Goal: Task Accomplishment & Management: Manage account settings

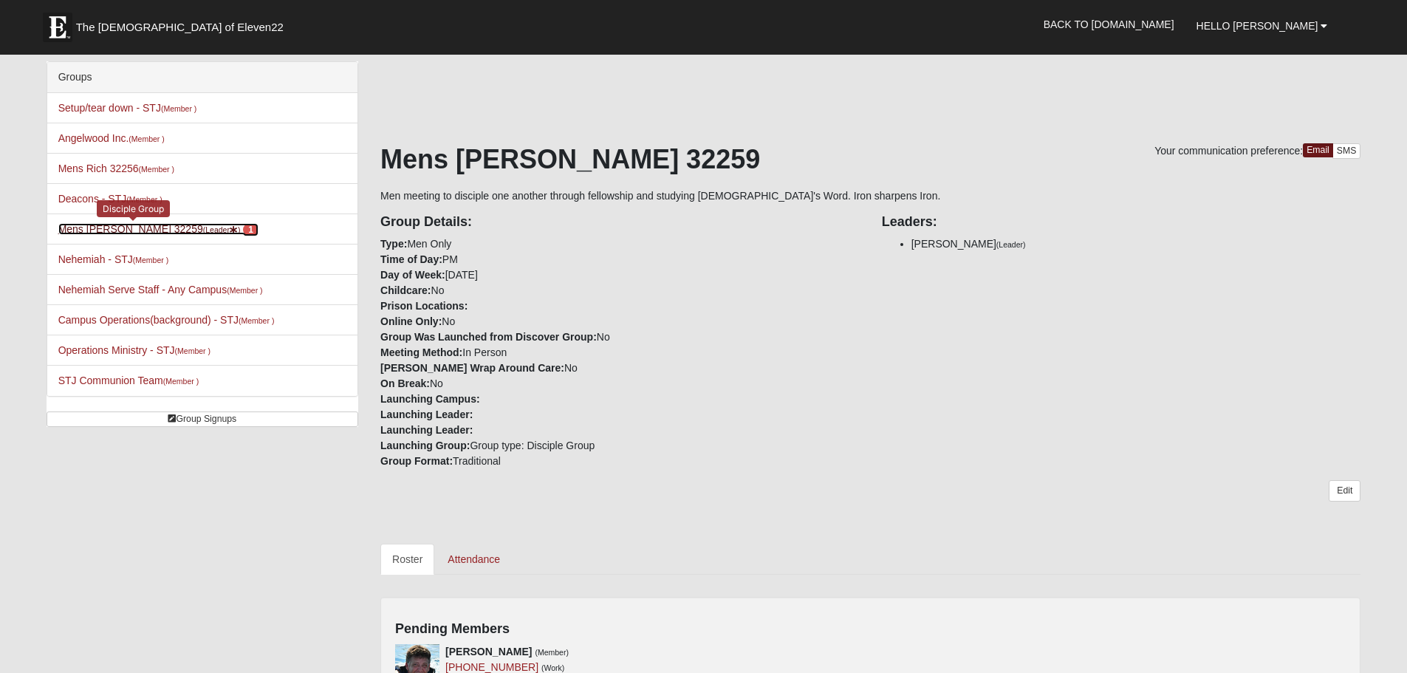
click at [243, 229] on span "1" at bounding box center [251, 229] width 16 height 13
click at [230, 230] on icon at bounding box center [234, 230] width 8 height 8
click at [243, 227] on span "1" at bounding box center [251, 229] width 16 height 13
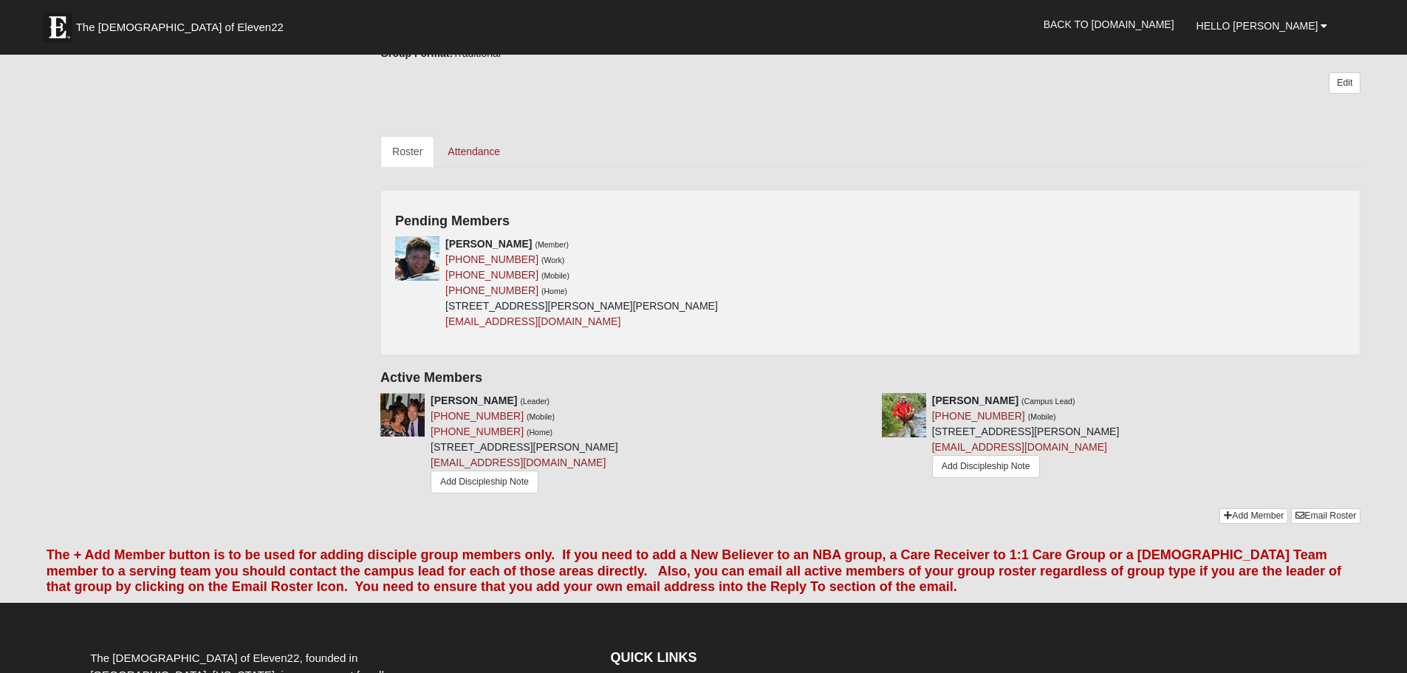
scroll to position [443, 0]
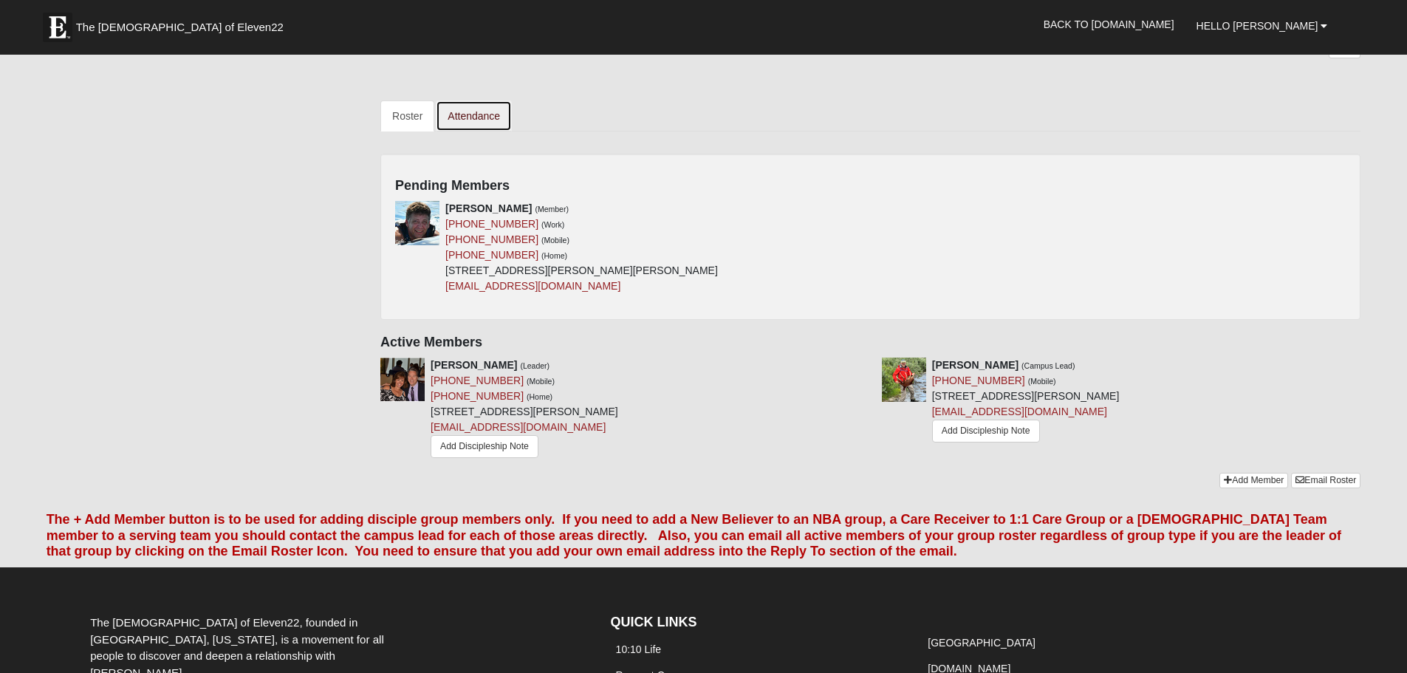
click at [476, 119] on link "Attendance" at bounding box center [474, 115] width 76 height 31
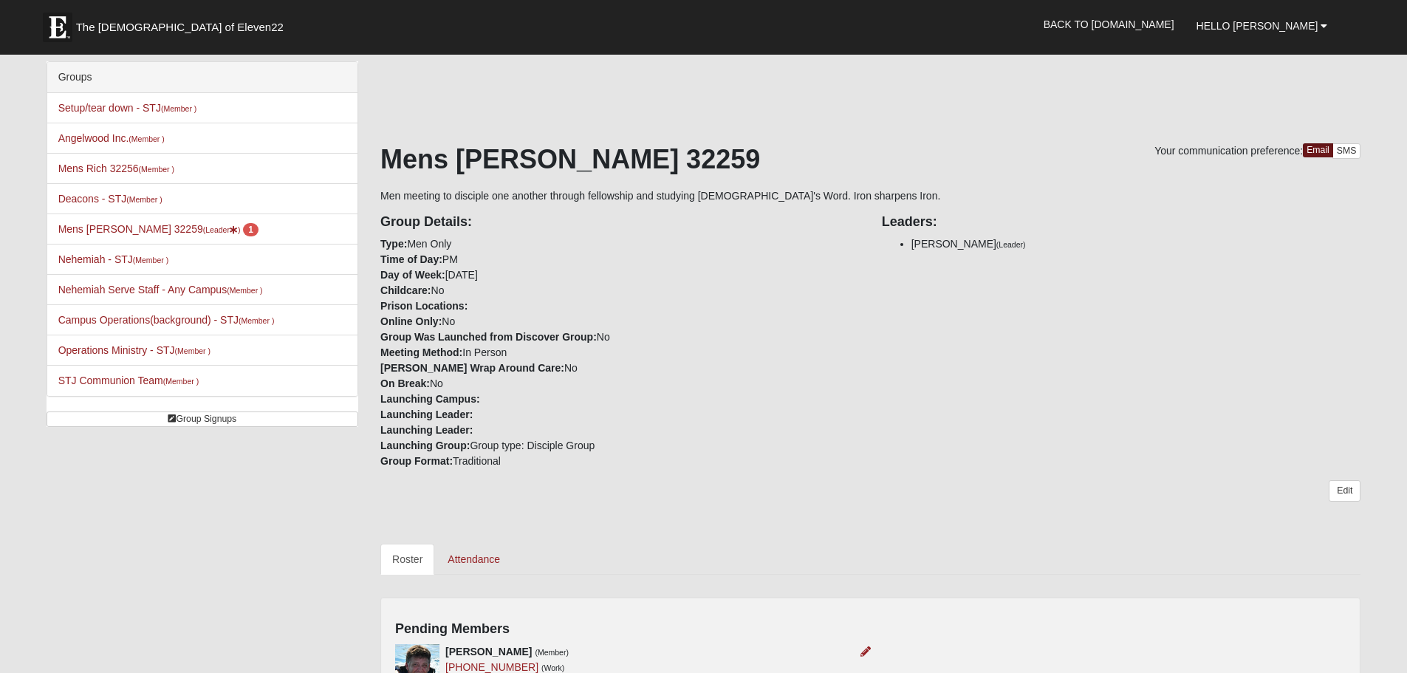
scroll to position [443, 0]
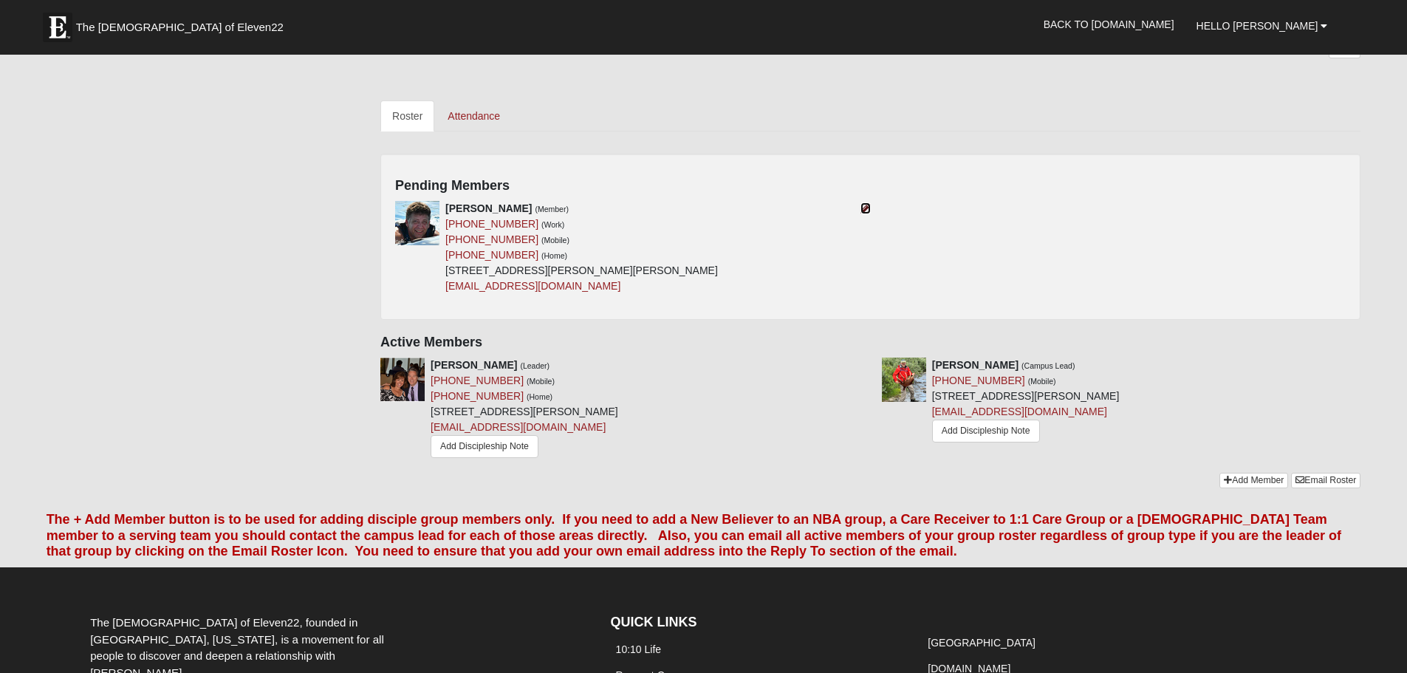
click at [863, 206] on icon at bounding box center [865, 208] width 10 height 10
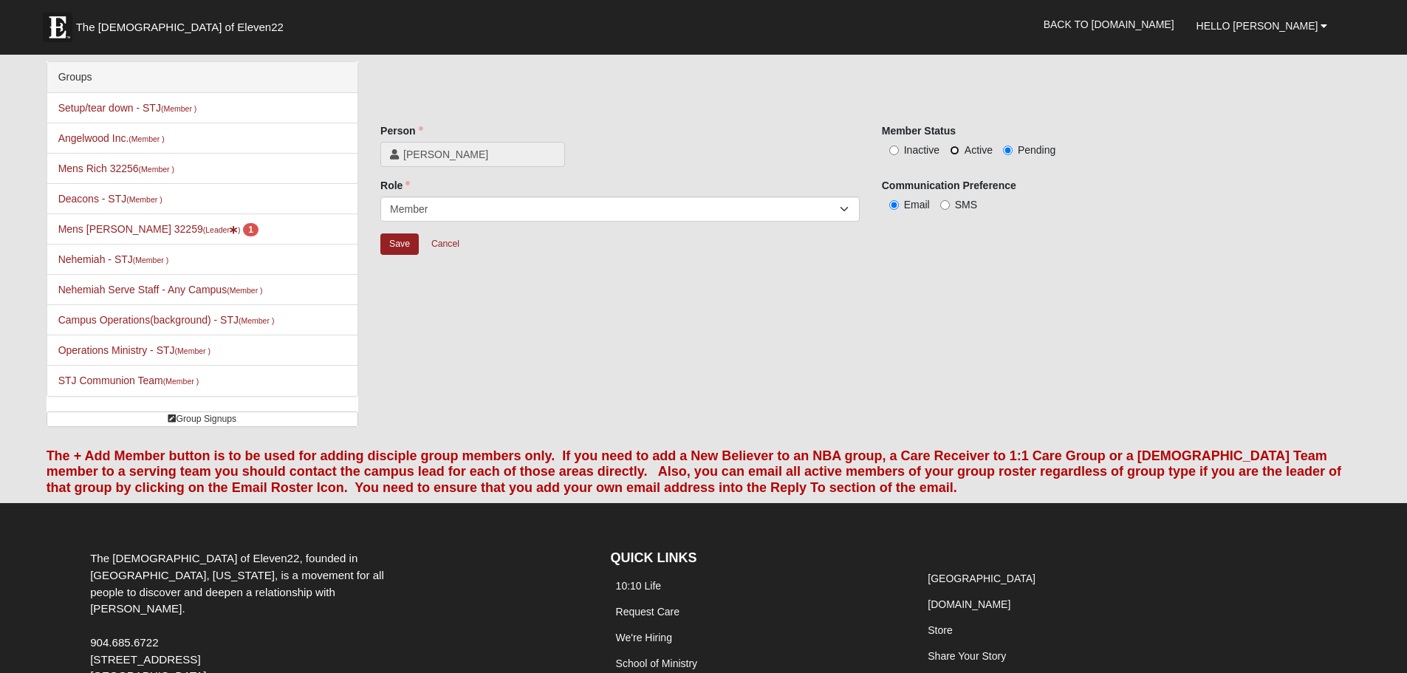
click at [955, 150] on input "Active" at bounding box center [955, 150] width 10 height 10
radio input "true"
click at [849, 209] on select "Leader Coleader Coach Member Campus Lead Future Leader" at bounding box center [619, 208] width 479 height 25
click at [380, 196] on select "Leader Coleader Coach Member Campus Lead Future Leader" at bounding box center [619, 208] width 479 height 25
click at [394, 241] on input "Save" at bounding box center [399, 243] width 38 height 21
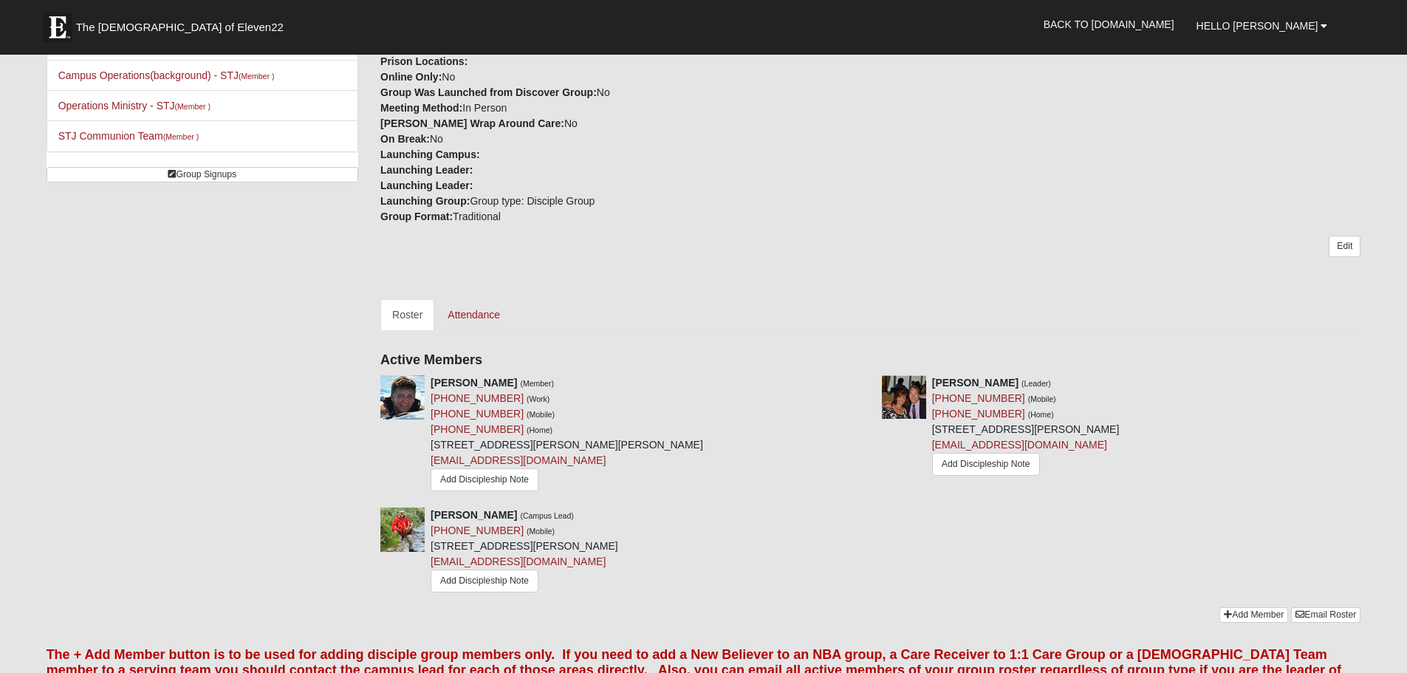
scroll to position [222, 0]
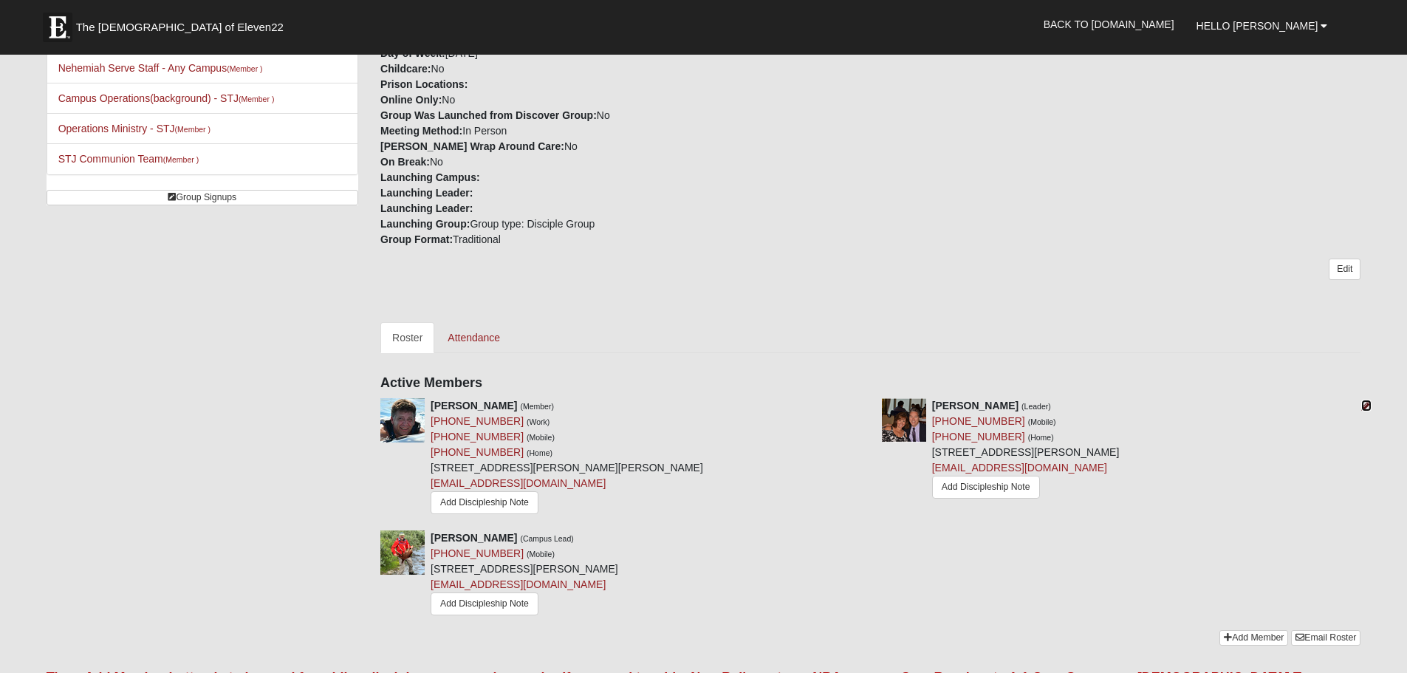
click at [1364, 405] on icon at bounding box center [1366, 405] width 10 height 10
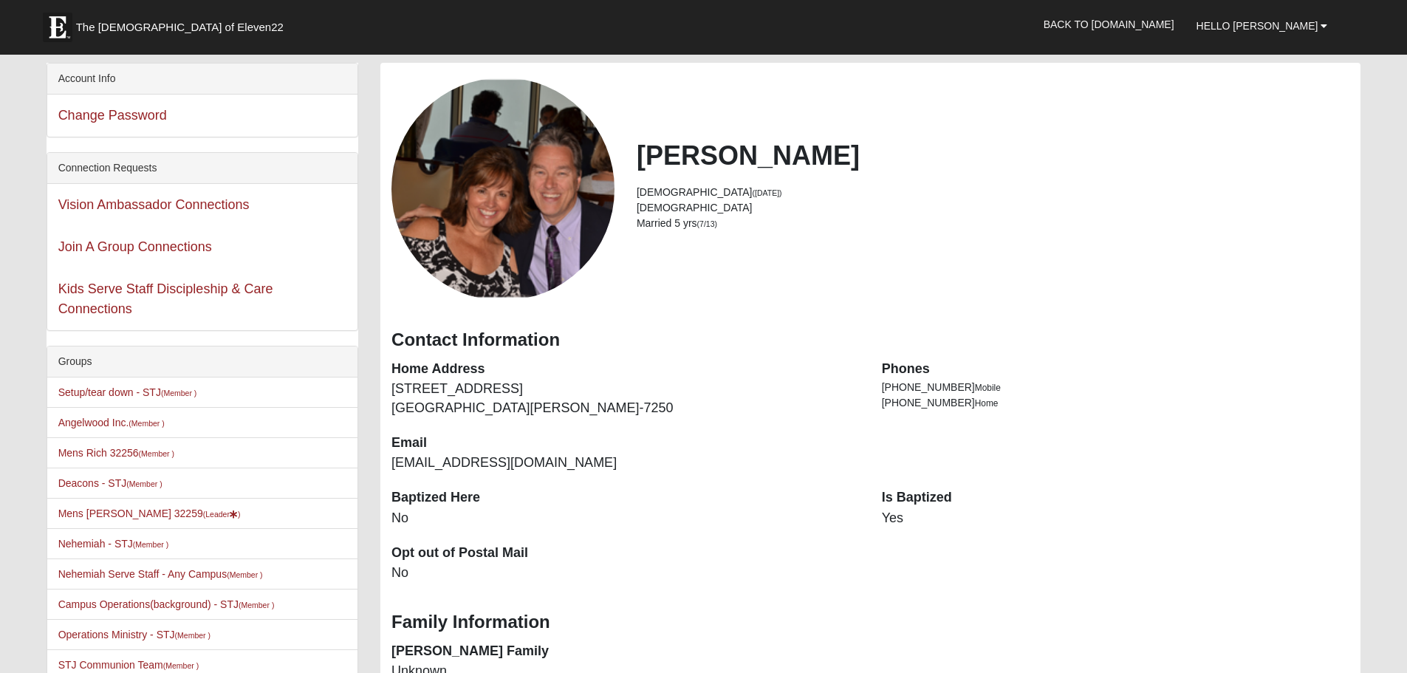
scroll to position [295, 0]
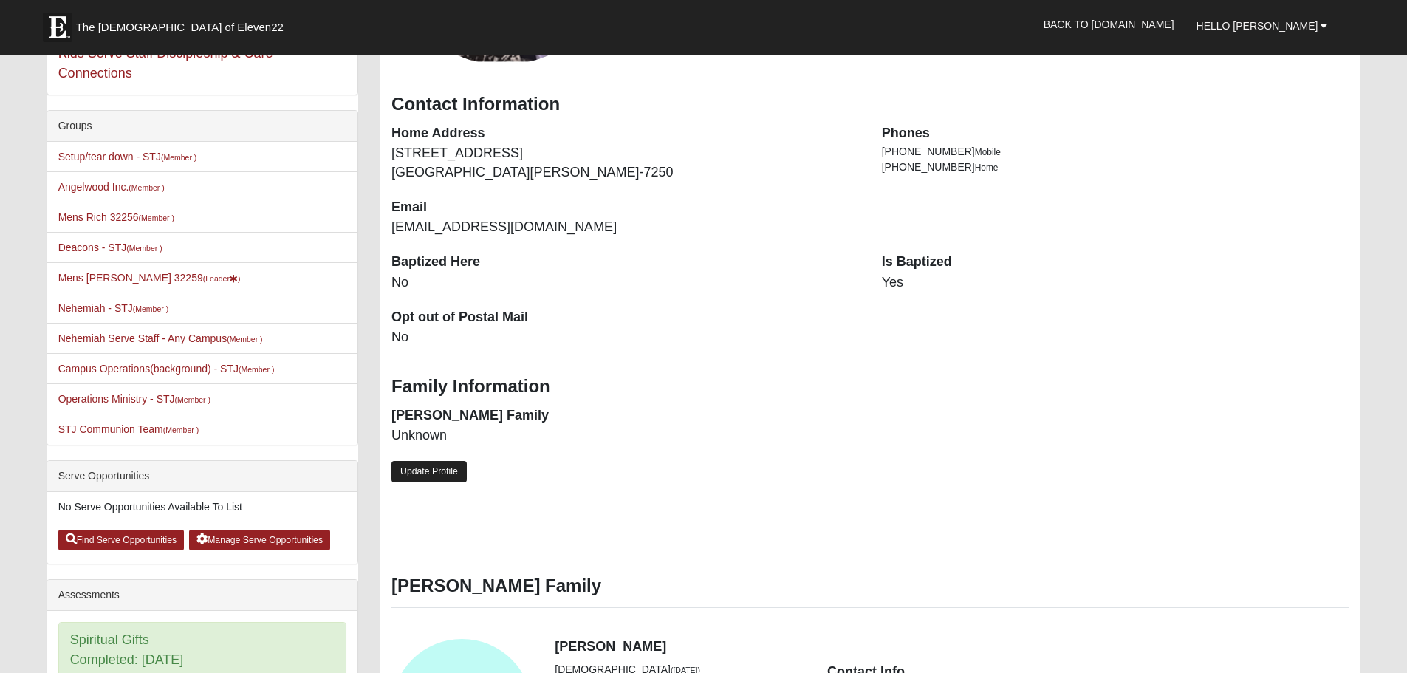
click at [432, 465] on link "Update Profile" at bounding box center [428, 471] width 75 height 21
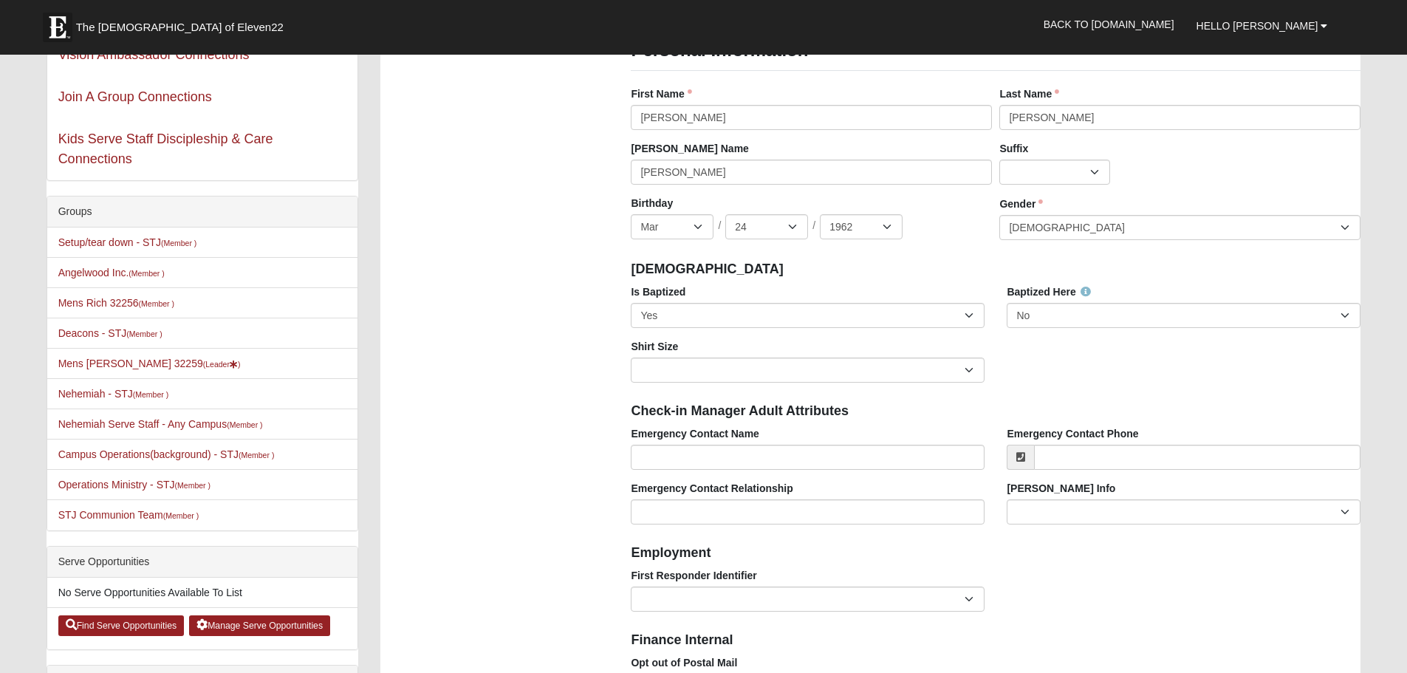
scroll to position [0, 0]
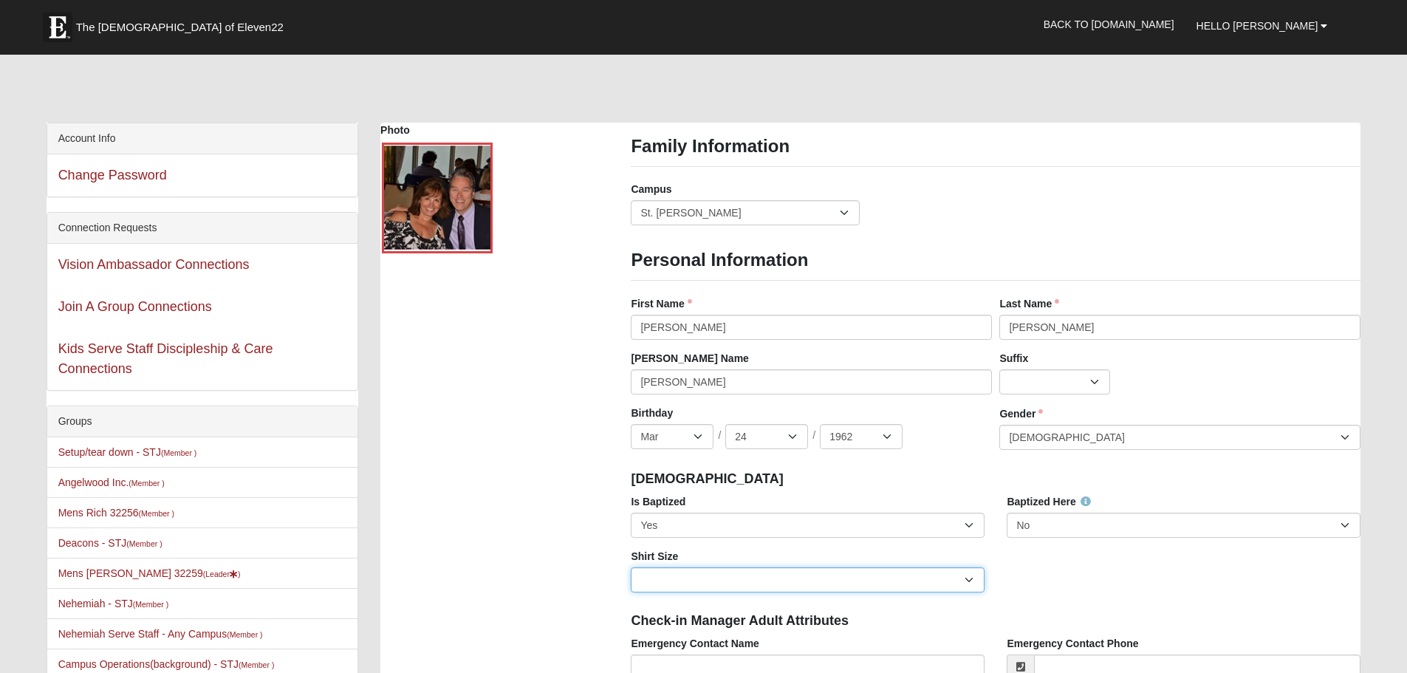
click at [967, 580] on select "Adult Small Adult Medium Adult Large Adult XL Adult XXL Adult 3XL Adult 4XL You…" at bounding box center [808, 579] width 354 height 25
select select "Adult Large"
click at [631, 567] on select "Adult Small Adult Medium Adult Large Adult XL Adult XXL Adult 3XL Adult 4XL You…" at bounding box center [808, 579] width 354 height 25
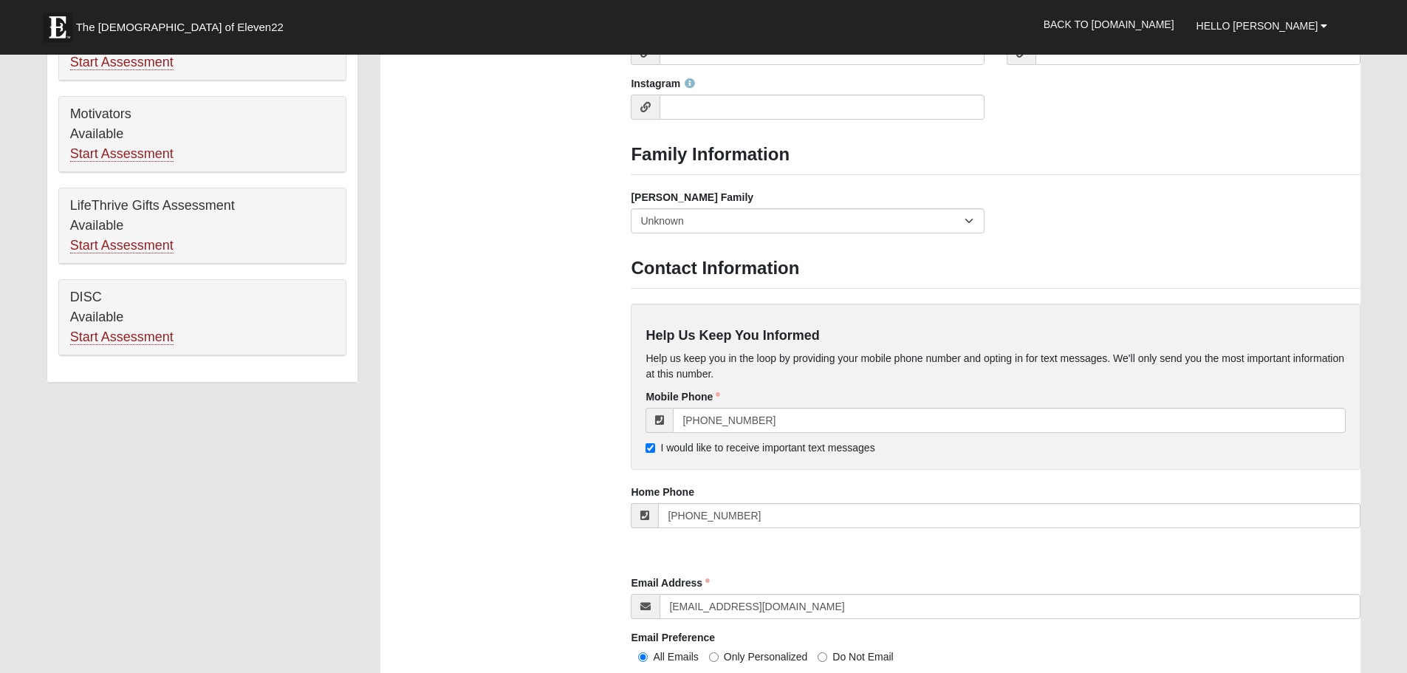
scroll to position [1108, 0]
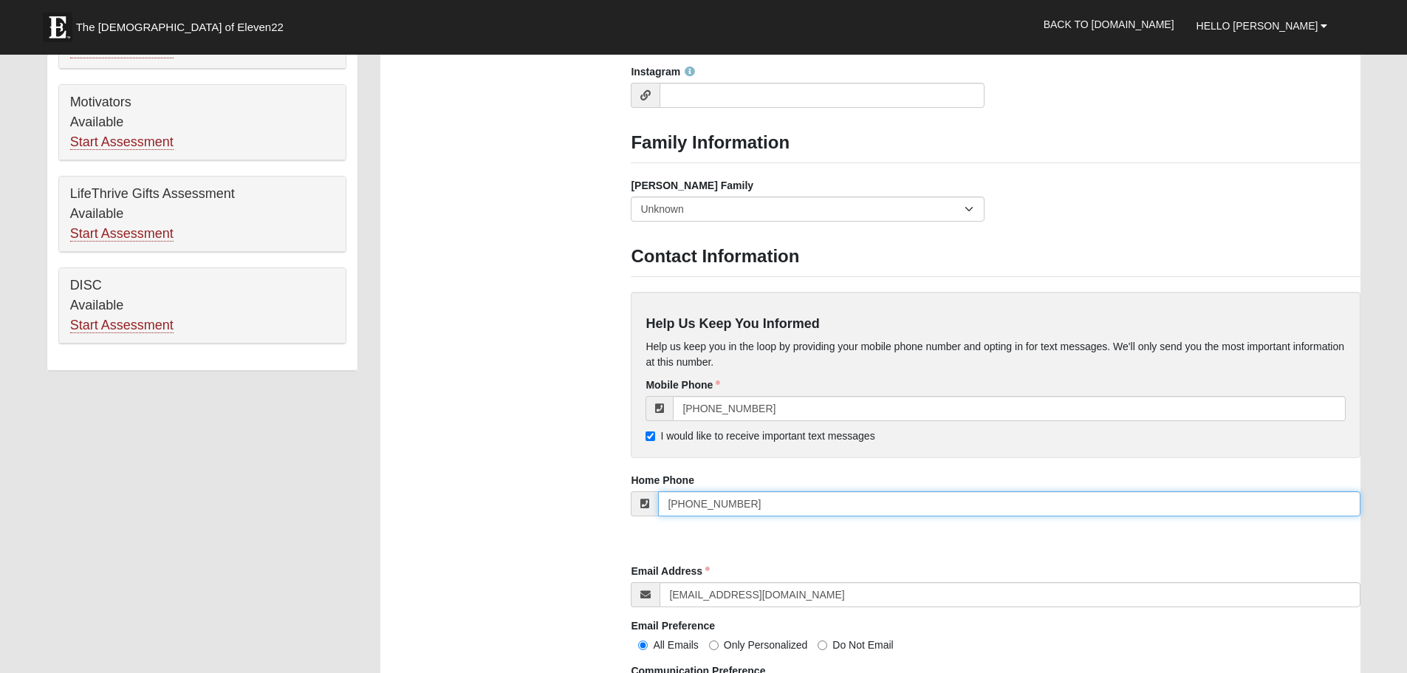
drag, startPoint x: 760, startPoint y: 508, endPoint x: 613, endPoint y: 501, distance: 147.1
click at [613, 501] on div "Photo Family Information Campus Arlington Baymeadows Eleven22 Online Fleming Is…" at bounding box center [870, 6] width 1002 height 1982
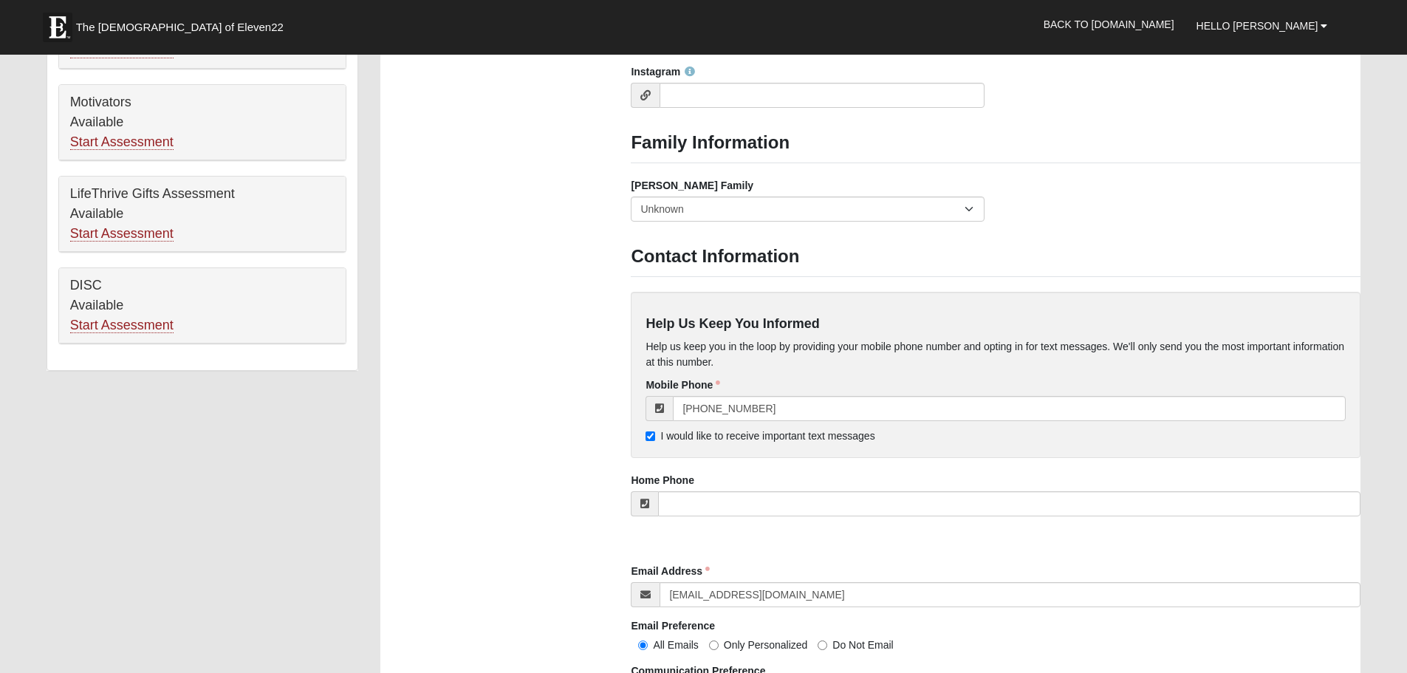
click at [598, 489] on div "Photo Family Information Campus Arlington Baymeadows Eleven22 Online Fleming Is…" at bounding box center [870, 6] width 1002 height 1982
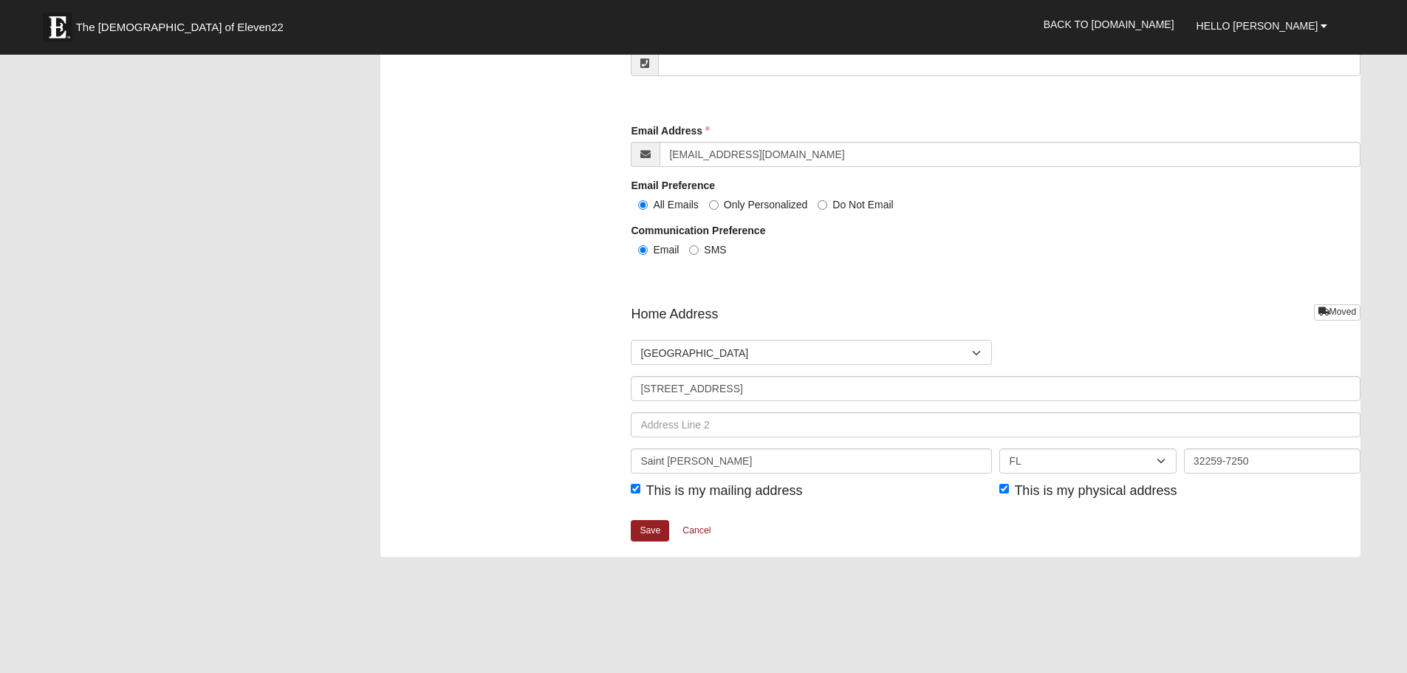
scroll to position [1551, 0]
click at [655, 531] on link "Save" at bounding box center [650, 527] width 38 height 21
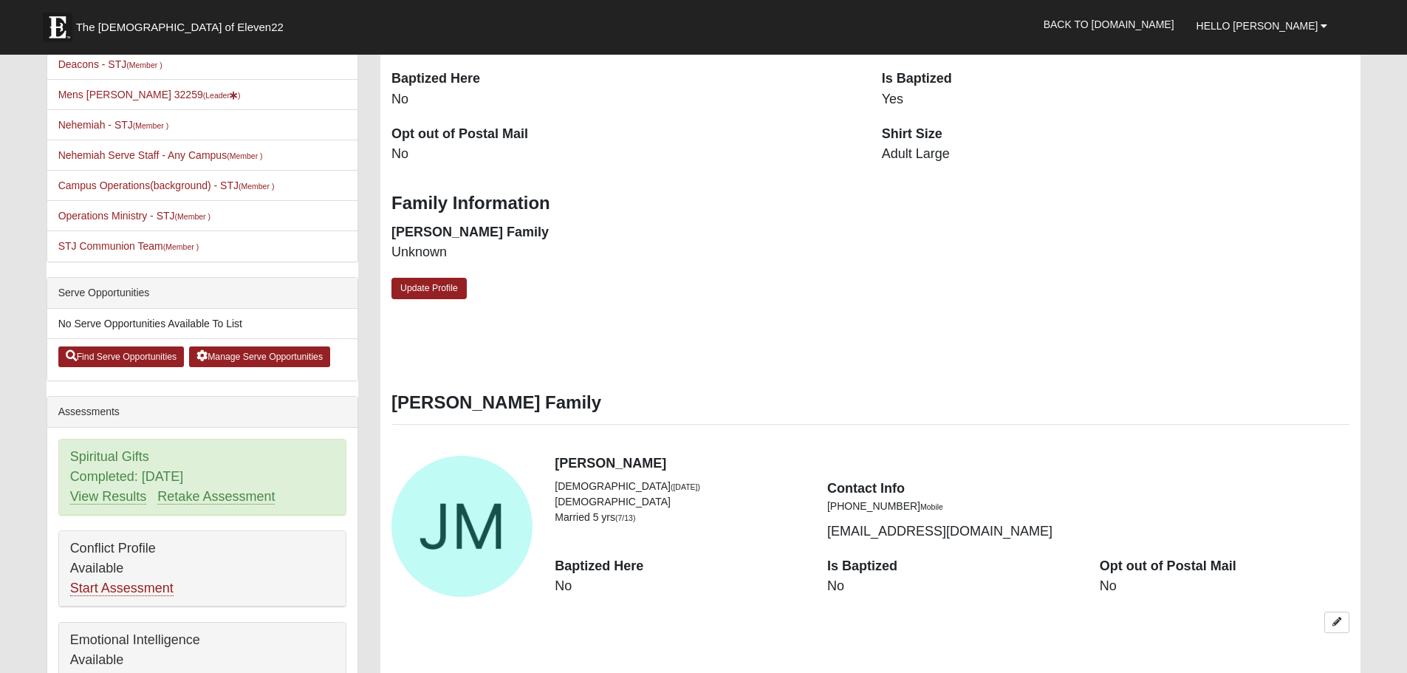
scroll to position [591, 0]
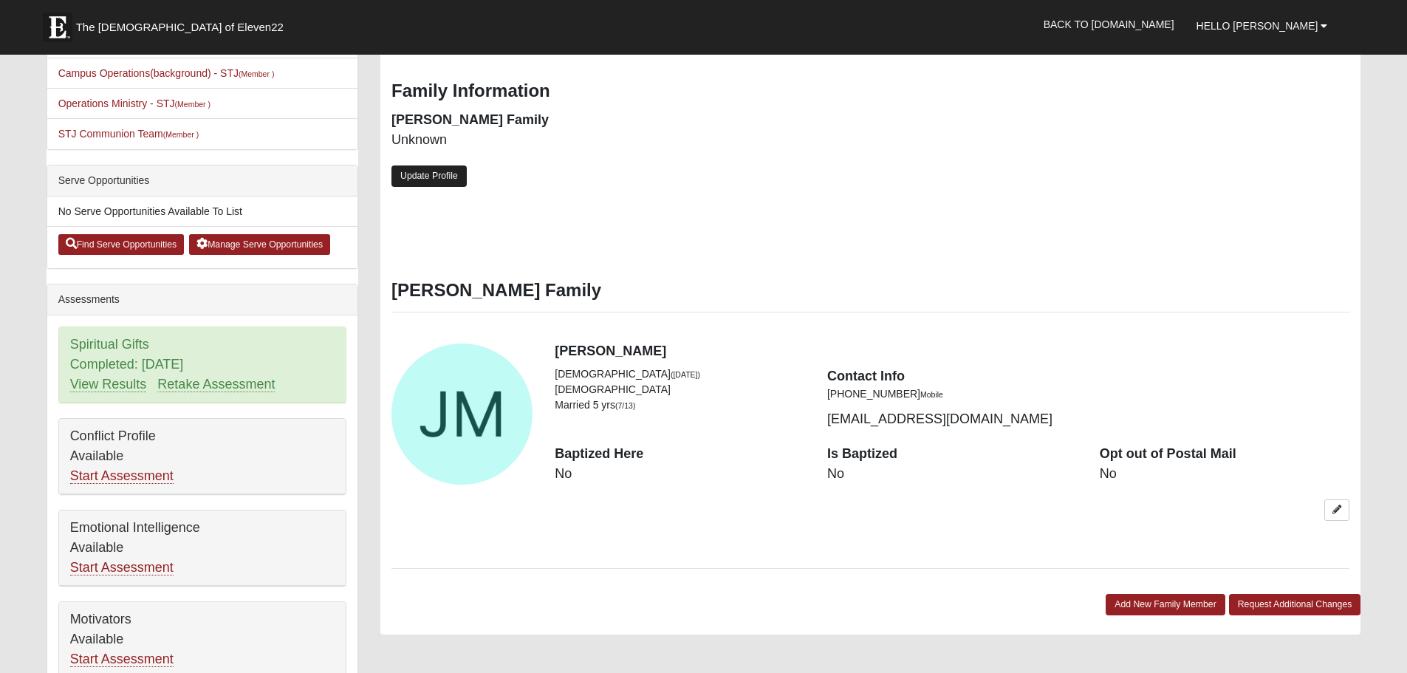
click at [450, 176] on link "Update Profile" at bounding box center [428, 175] width 75 height 21
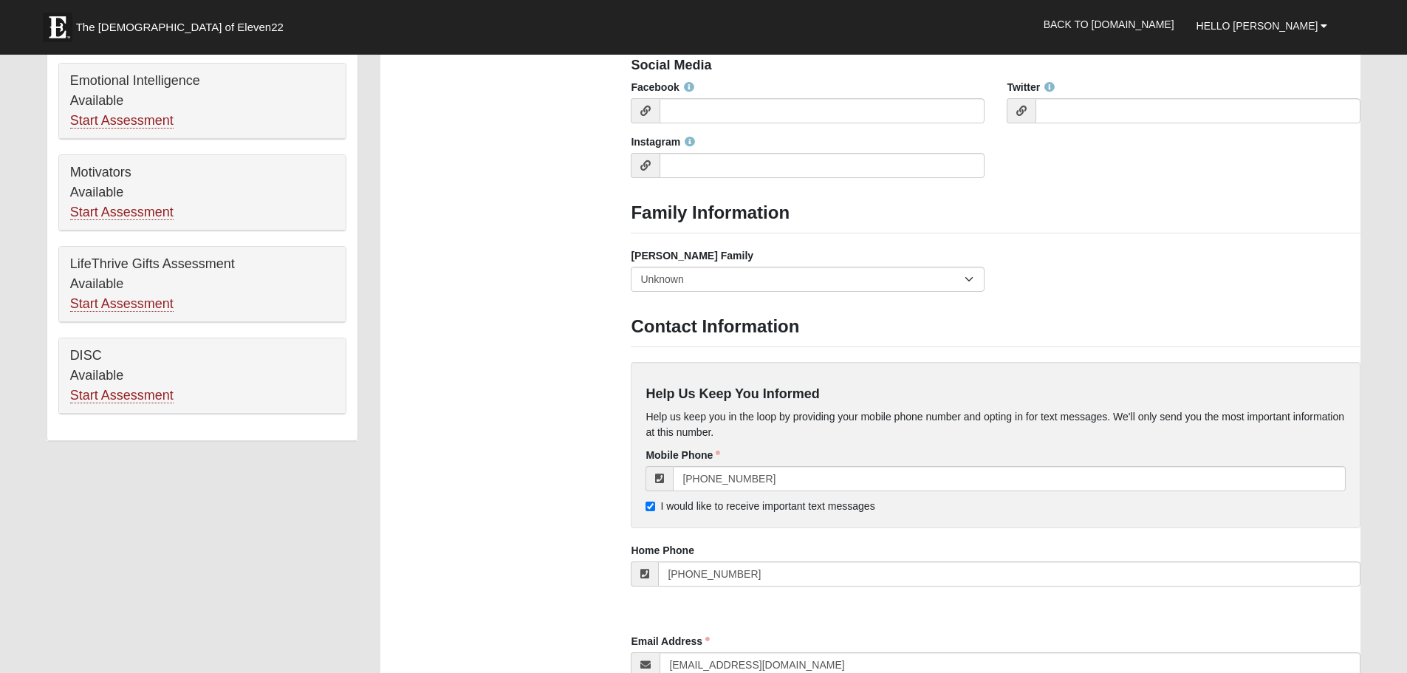
scroll to position [1108, 0]
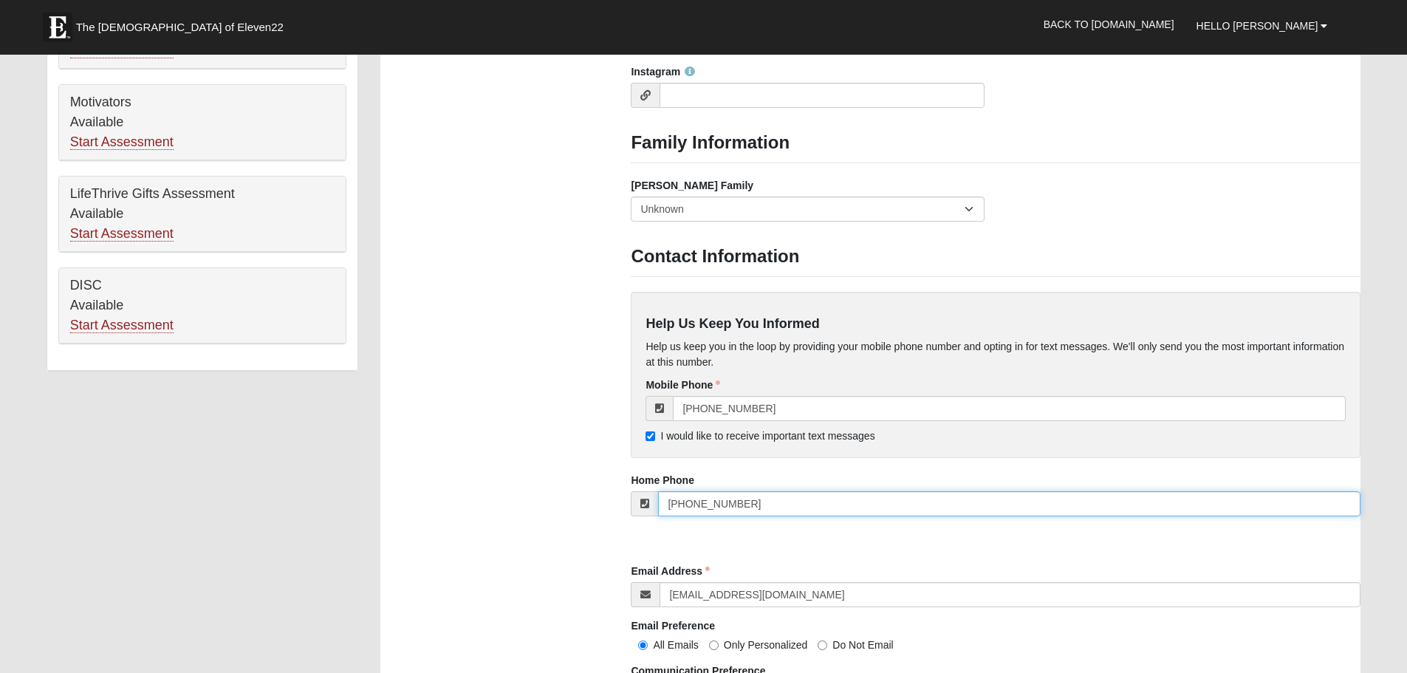
drag, startPoint x: 744, startPoint y: 504, endPoint x: 609, endPoint y: 498, distance: 136.0
click at [609, 498] on div "Photo Family Information Campus Arlington Baymeadows Eleven22 Online Fleming Is…" at bounding box center [870, 6] width 1002 height 1982
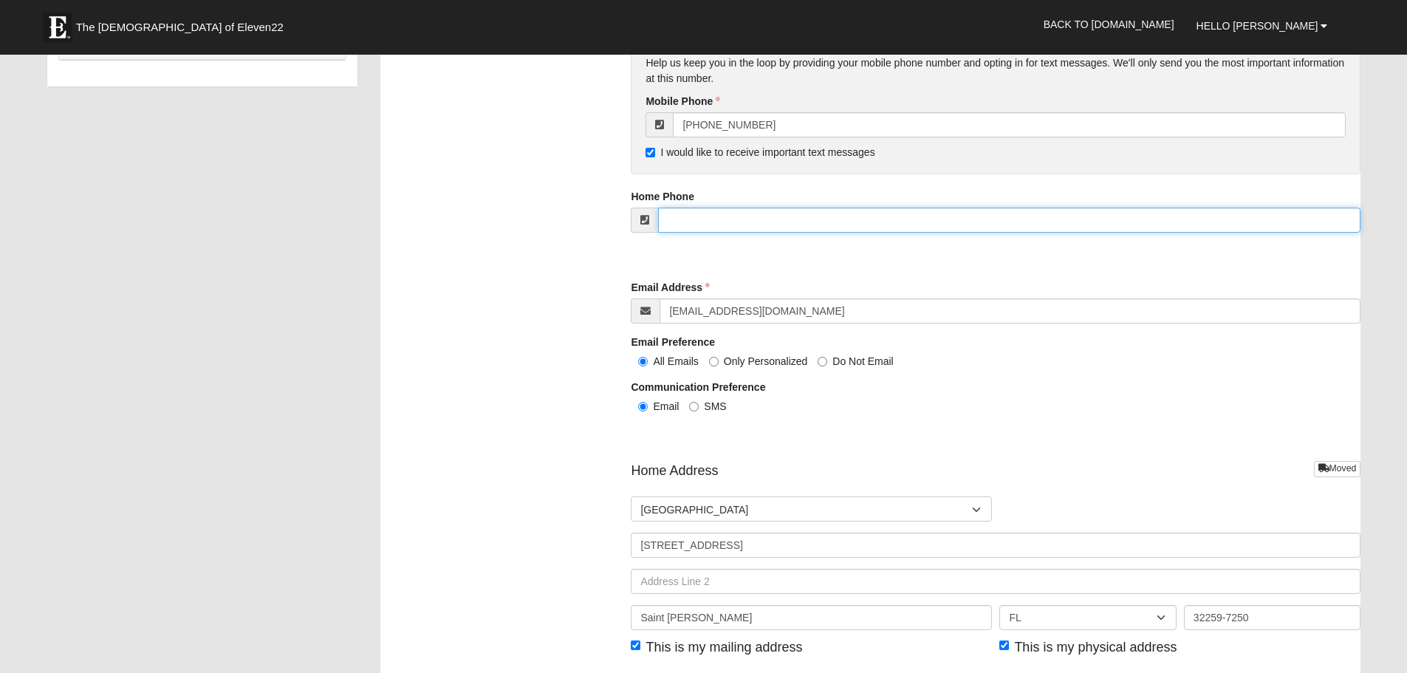
scroll to position [1403, 0]
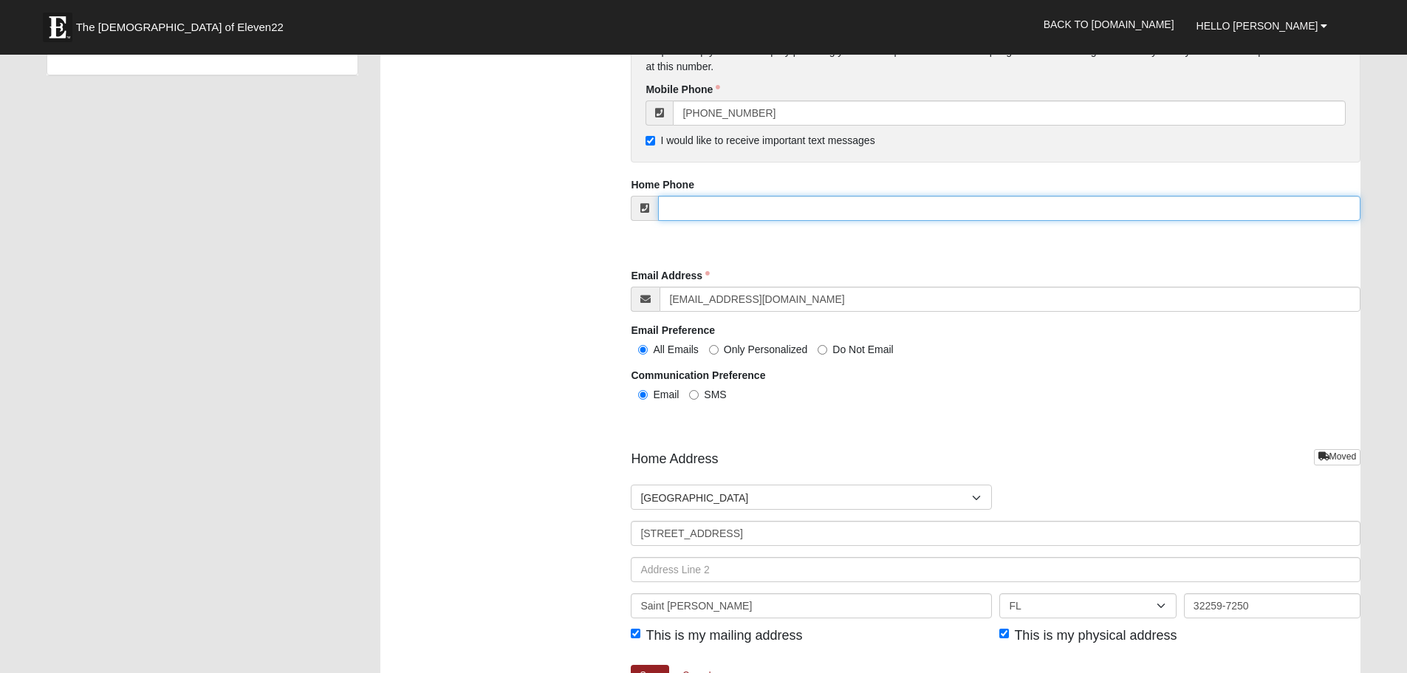
click at [697, 205] on input "tel" at bounding box center [1009, 208] width 702 height 25
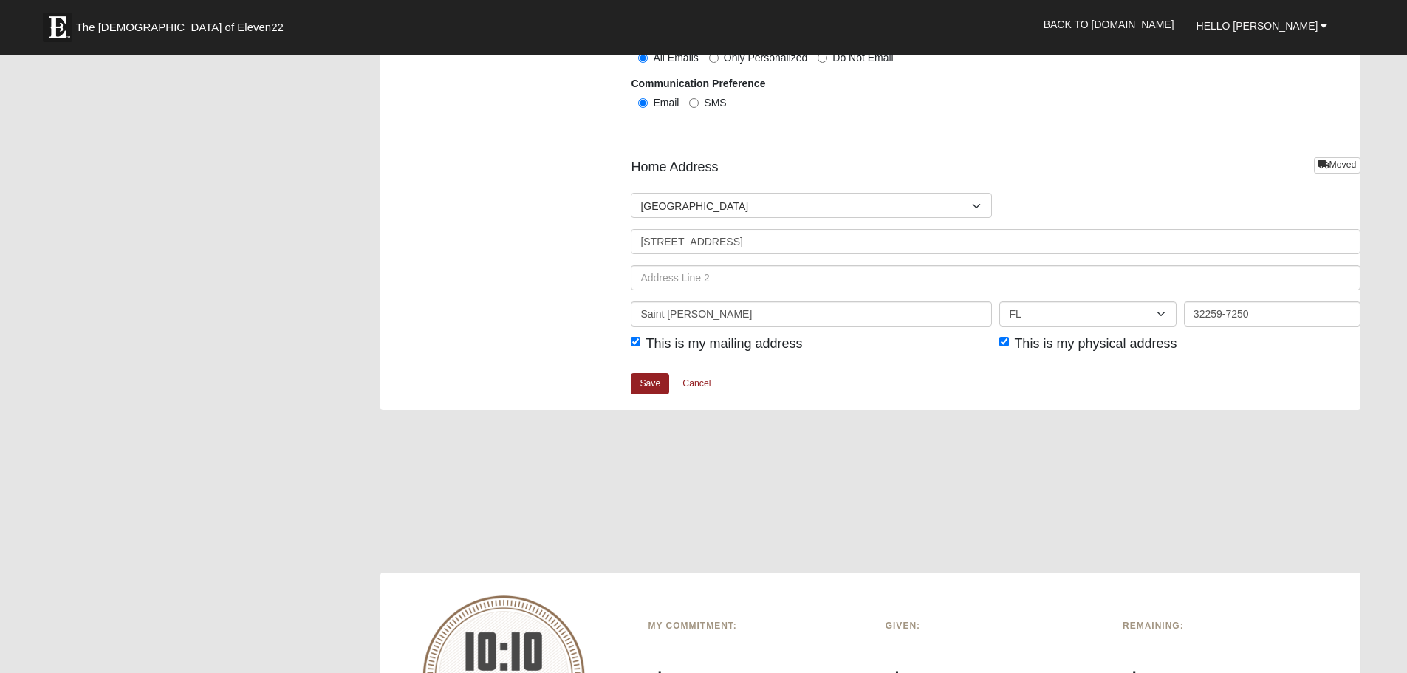
scroll to position [1699, 0]
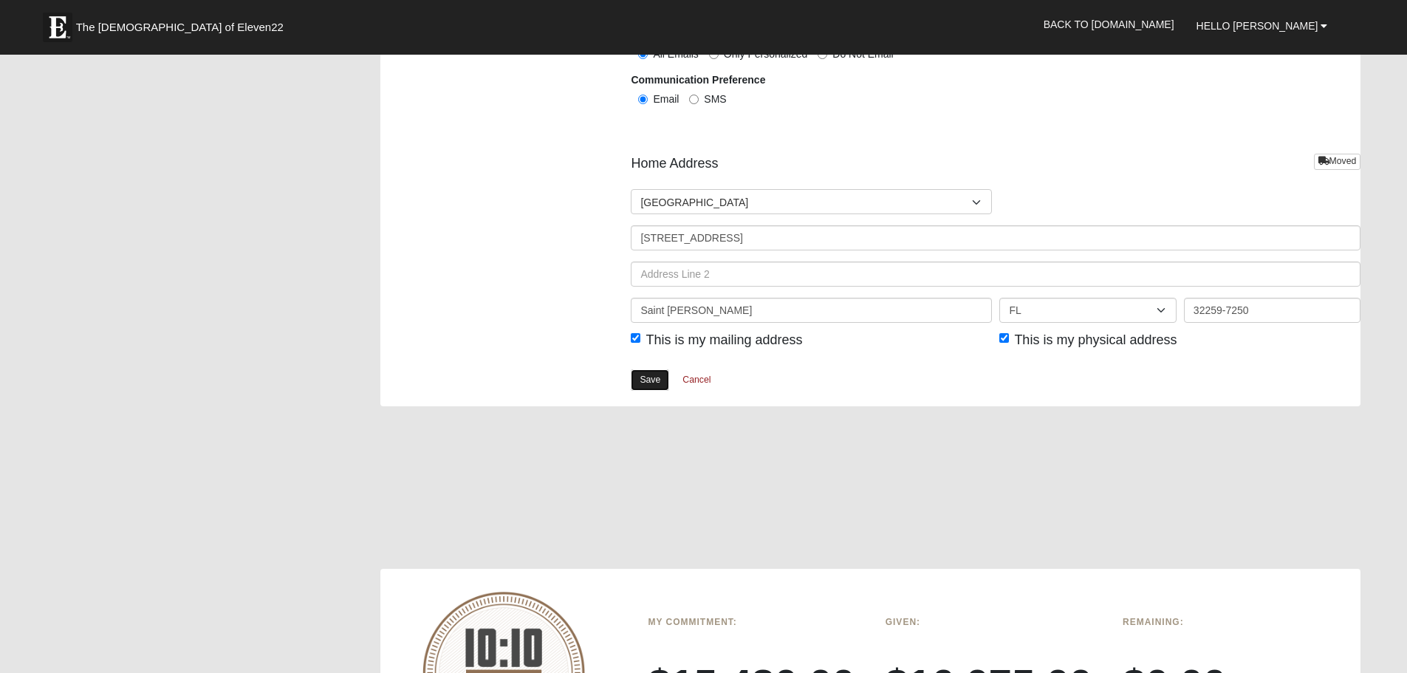
type input "[PHONE_NUMBER]"
click at [647, 382] on link "Save" at bounding box center [650, 379] width 38 height 21
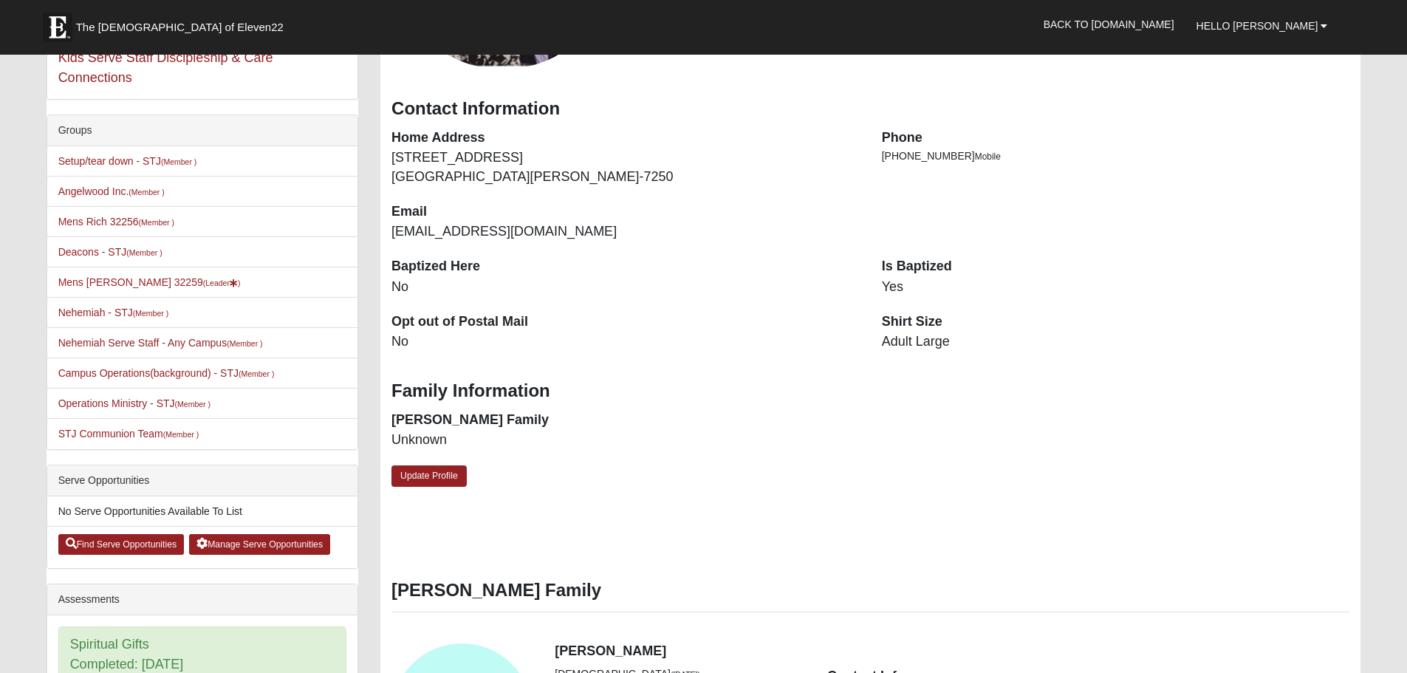
scroll to position [295, 0]
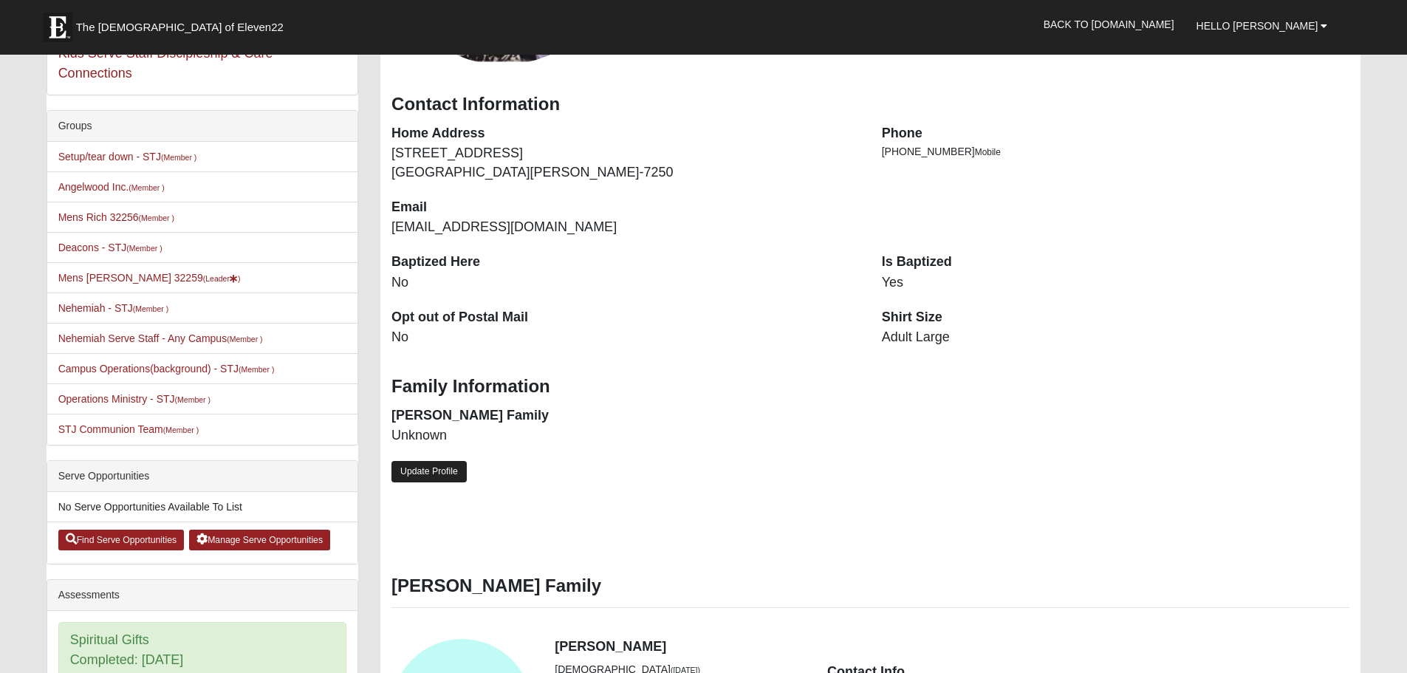
click at [437, 470] on link "Update Profile" at bounding box center [428, 471] width 75 height 21
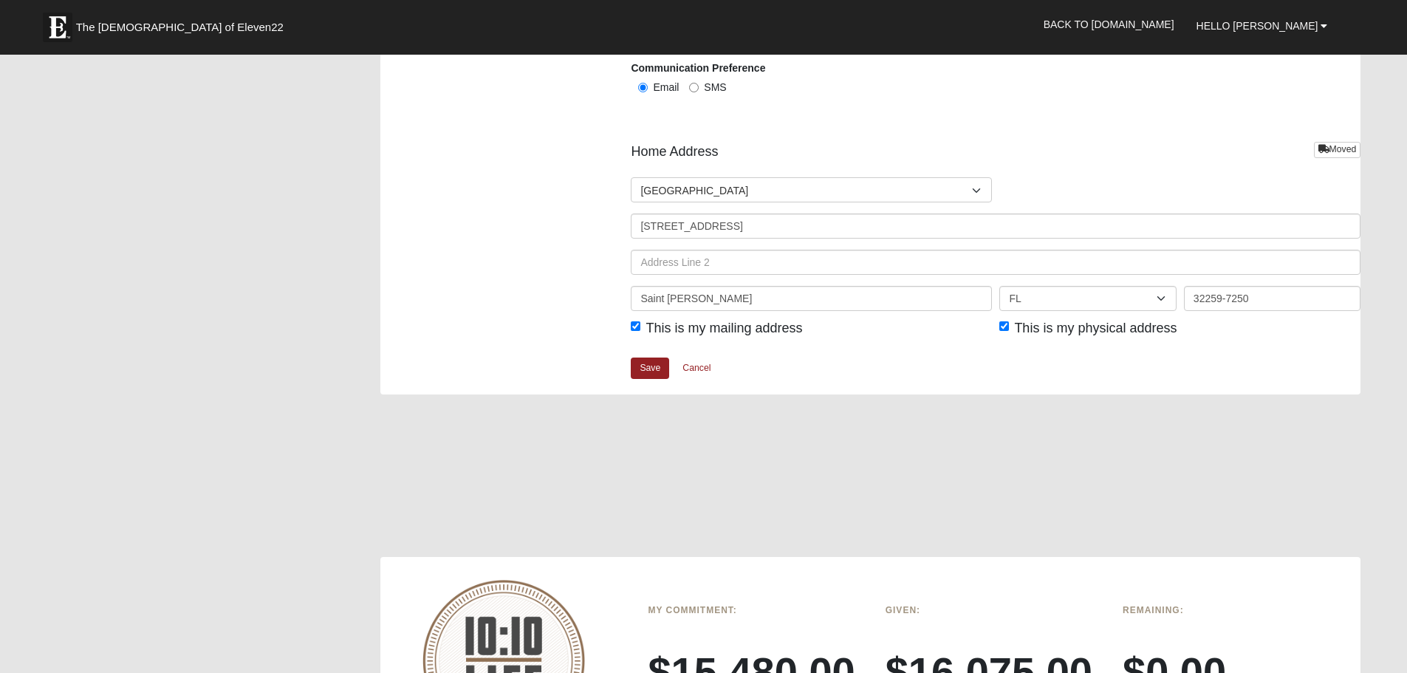
scroll to position [1403, 0]
